Goal: Task Accomplishment & Management: Manage account settings

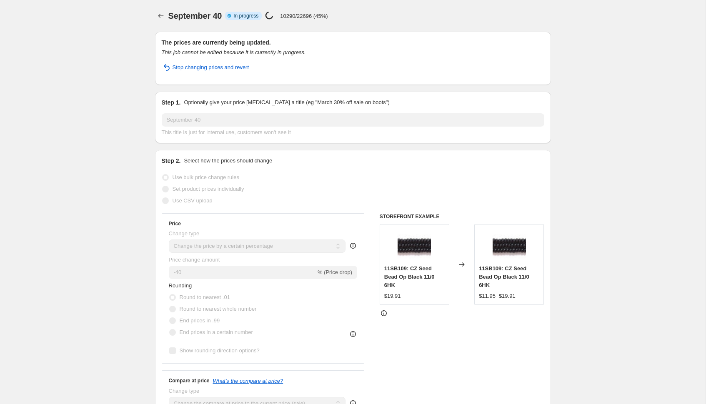
select select "percentage"
select select "tag"
select select "not_equal"
select select "tag"
select select "not_equal"
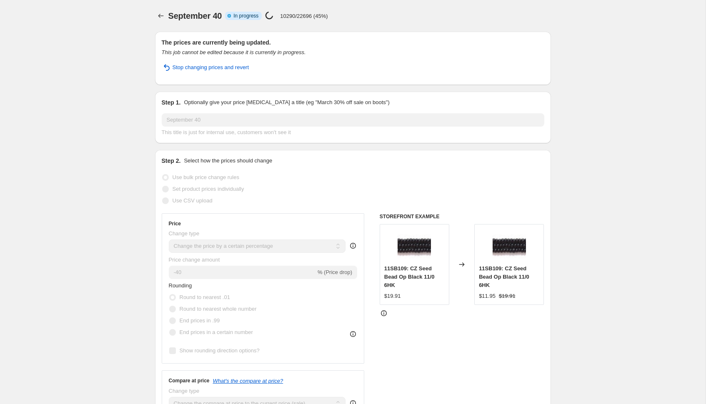
select select "tag"
select select "not_equal"
select select "collection"
select select "not_equal"
select select "collection"
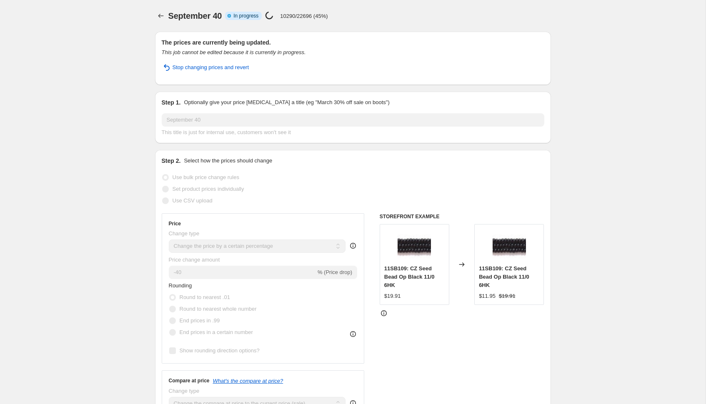
select select "not_equal"
select select "product_status"
select select "vendor"
select select "not_equal"
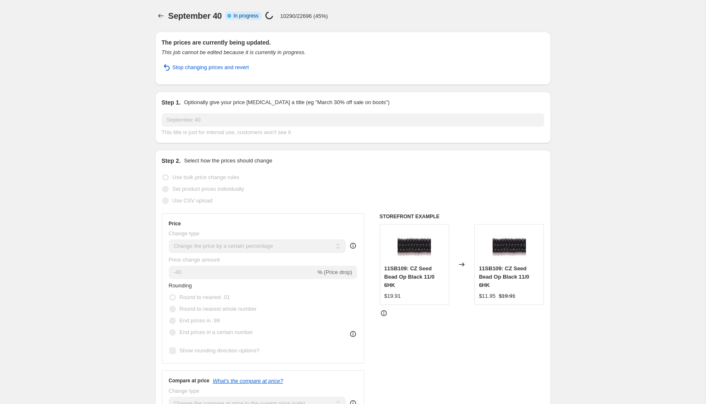
scroll to position [794, 0]
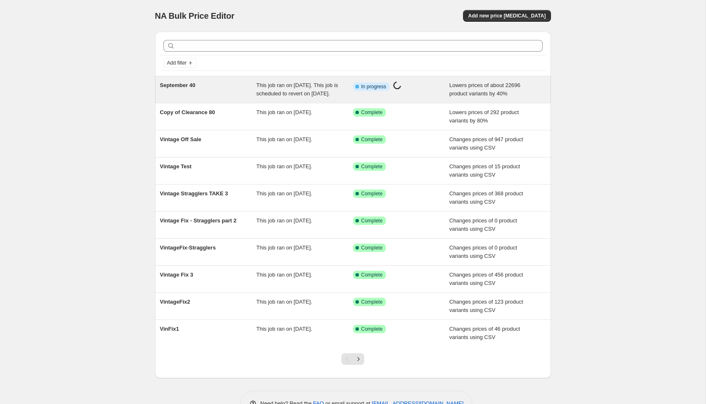
click at [191, 85] on span "September 40" at bounding box center [177, 85] width 35 height 6
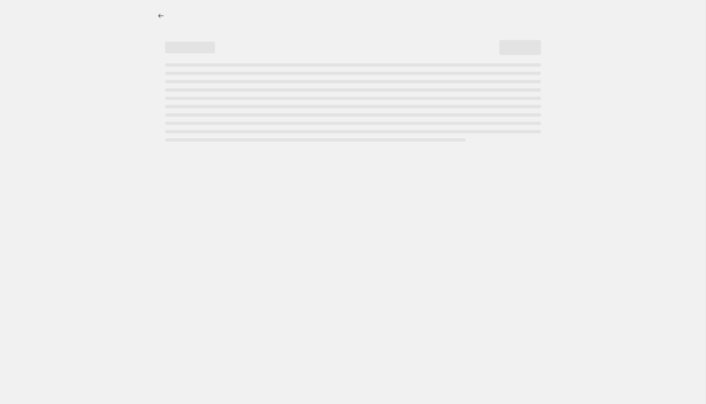
select select "percentage"
select select "not_equal"
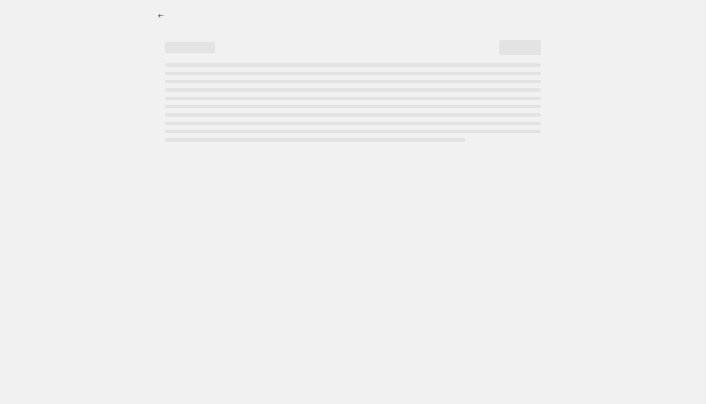
select select "not_equal"
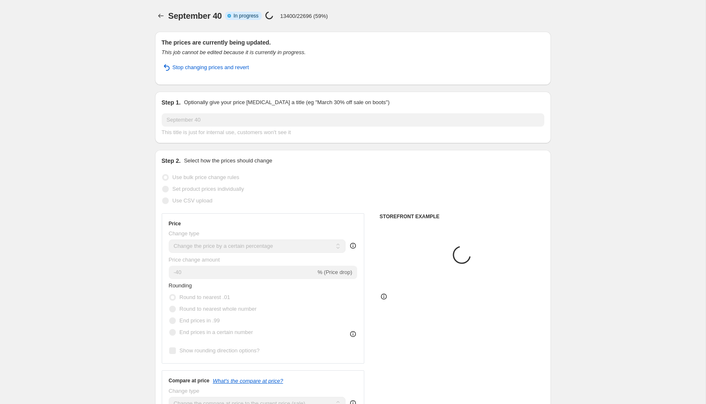
select select "collection"
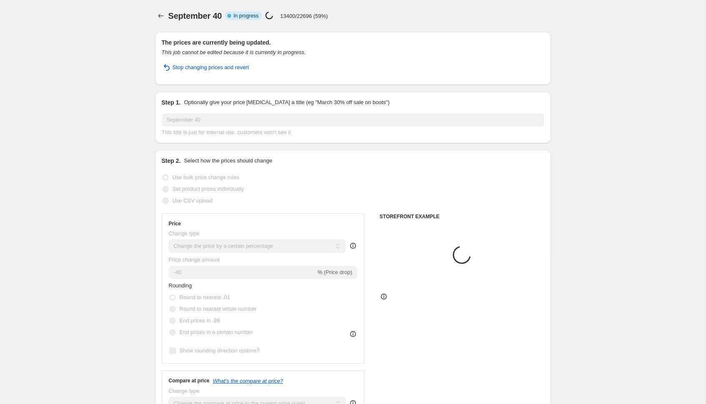
select select "collection"
select select "tag"
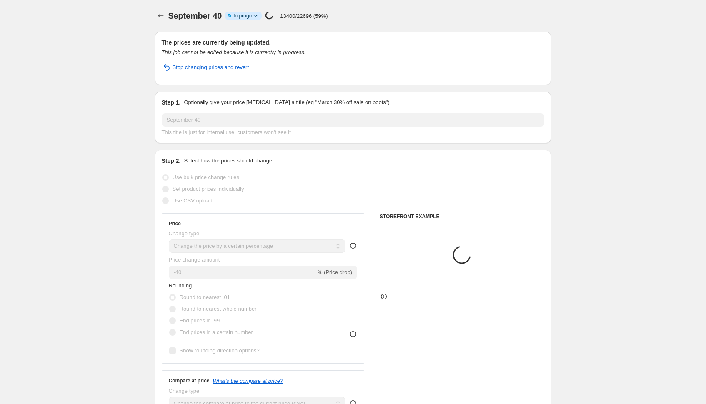
select select "product"
select select "vendor"
